Goal: Check status: Check status

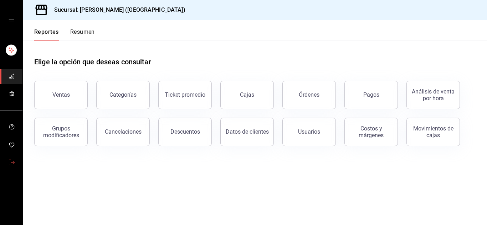
click at [9, 160] on icon "mailbox folders" at bounding box center [12, 163] width 6 height 6
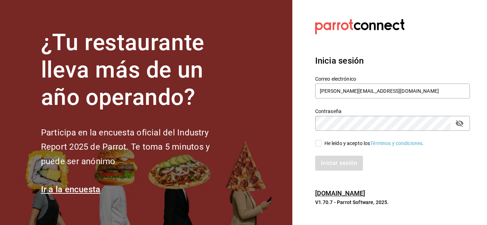
click at [320, 144] on input "He leído y acepto los Términos y condiciones." at bounding box center [318, 143] width 6 height 6
checkbox input "true"
click at [336, 161] on button "Iniciar sesión" at bounding box center [339, 163] width 48 height 15
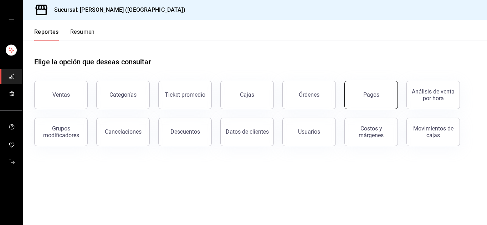
click at [360, 94] on button "Pagos" at bounding box center [370, 95] width 53 height 28
